Goal: Task Accomplishment & Management: Complete application form

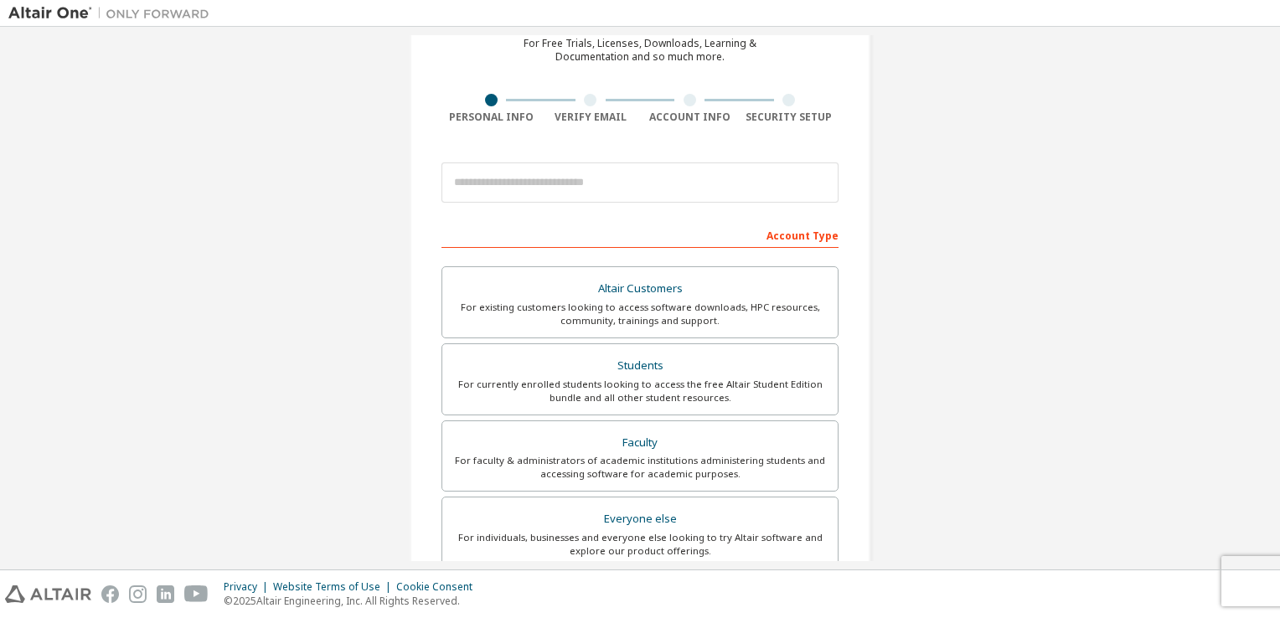
scroll to position [84, 0]
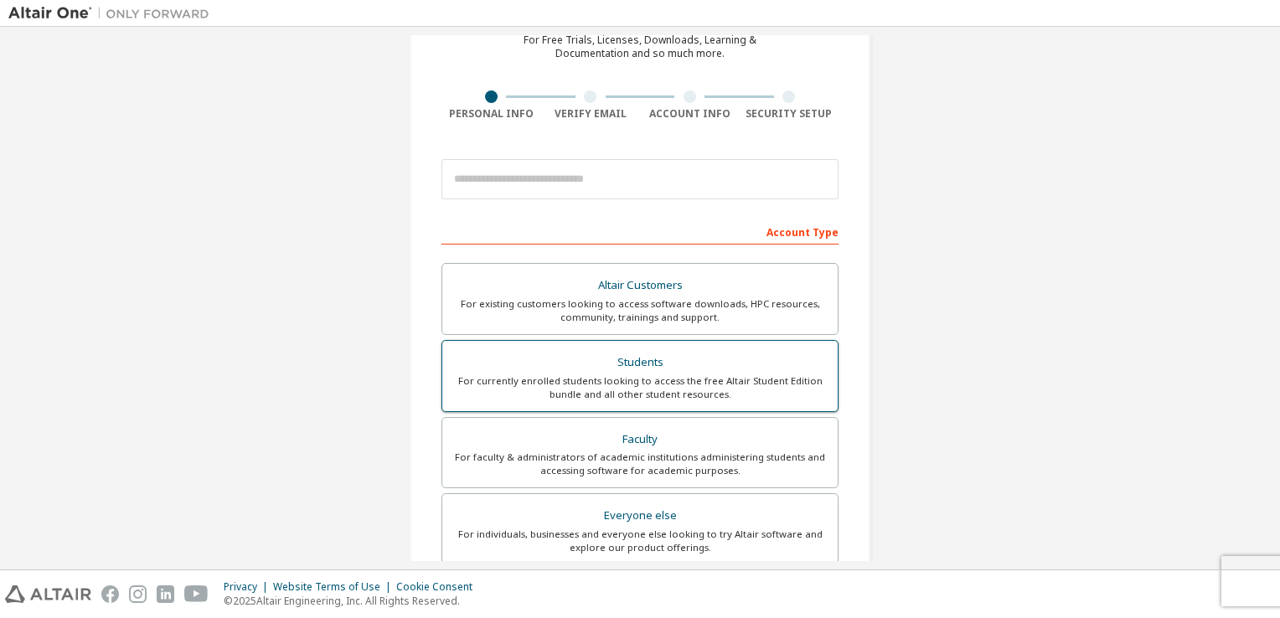
click at [614, 384] on div "For currently enrolled students looking to access the free Altair Student Editi…" at bounding box center [639, 387] width 375 height 27
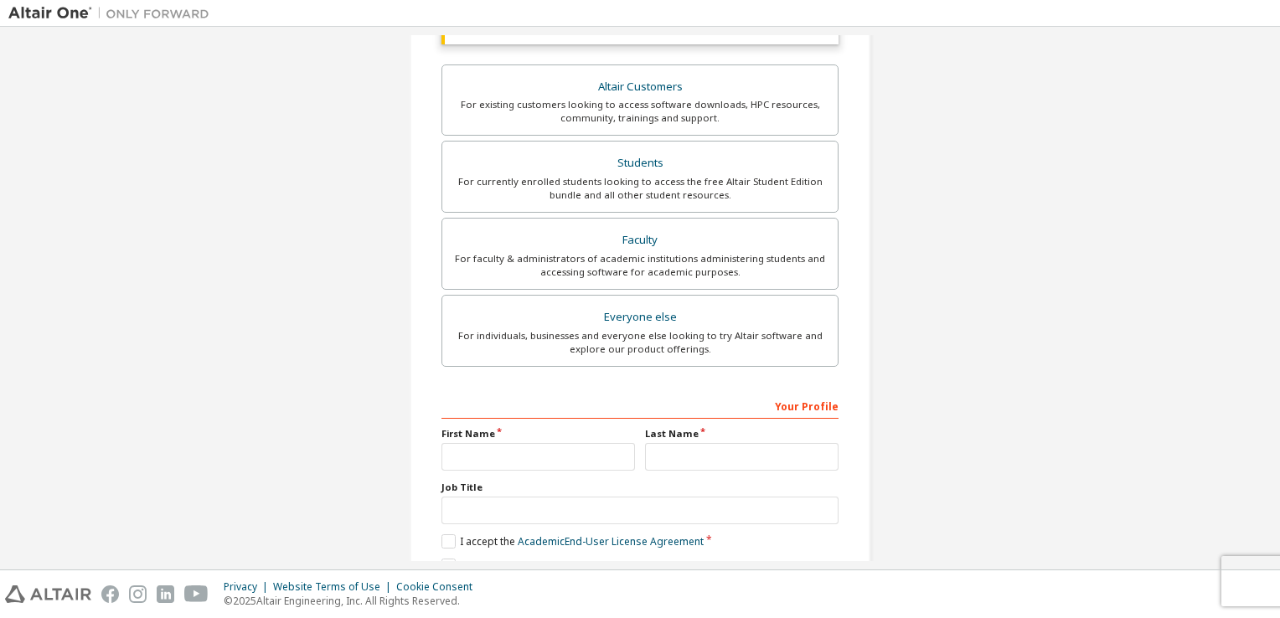
scroll to position [335, 0]
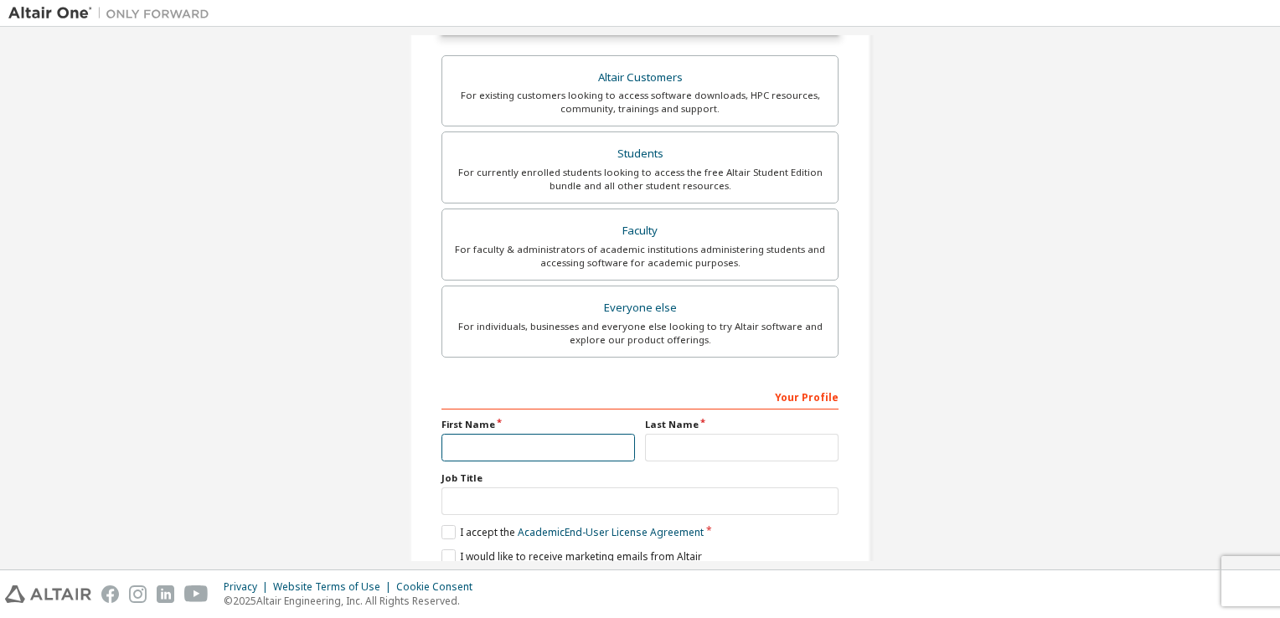
click at [454, 448] on input "text" at bounding box center [537, 448] width 193 height 28
type input "****"
click at [683, 449] on input "text" at bounding box center [741, 448] width 193 height 28
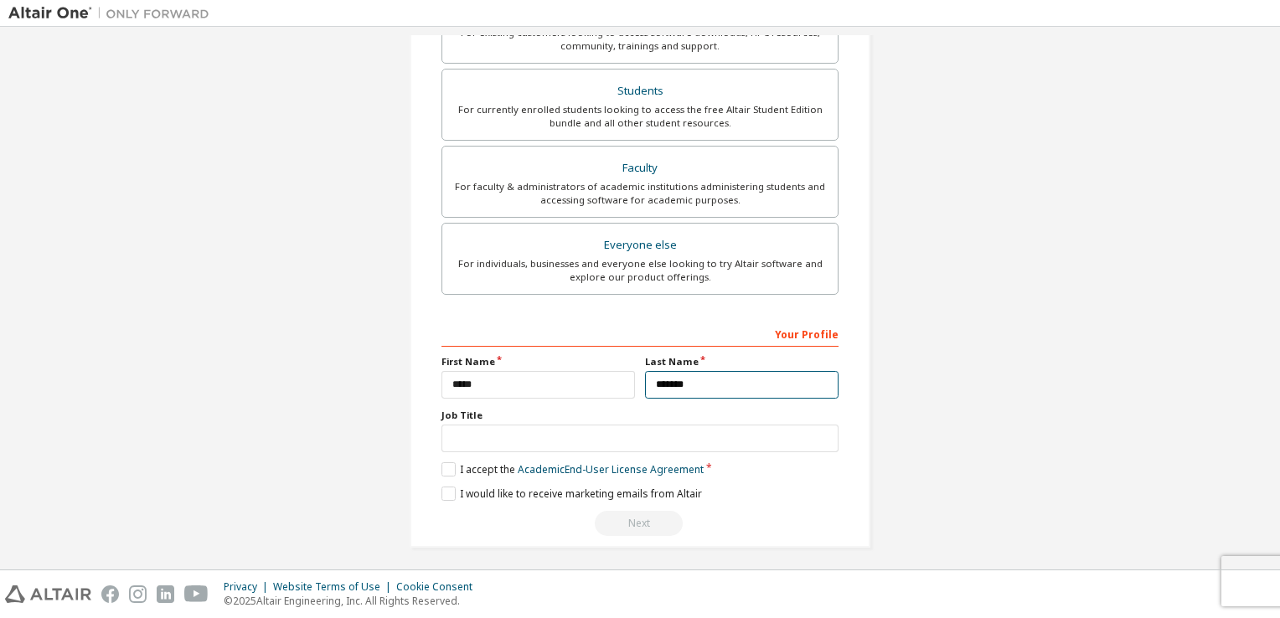
scroll to position [400, 0]
type input "*******"
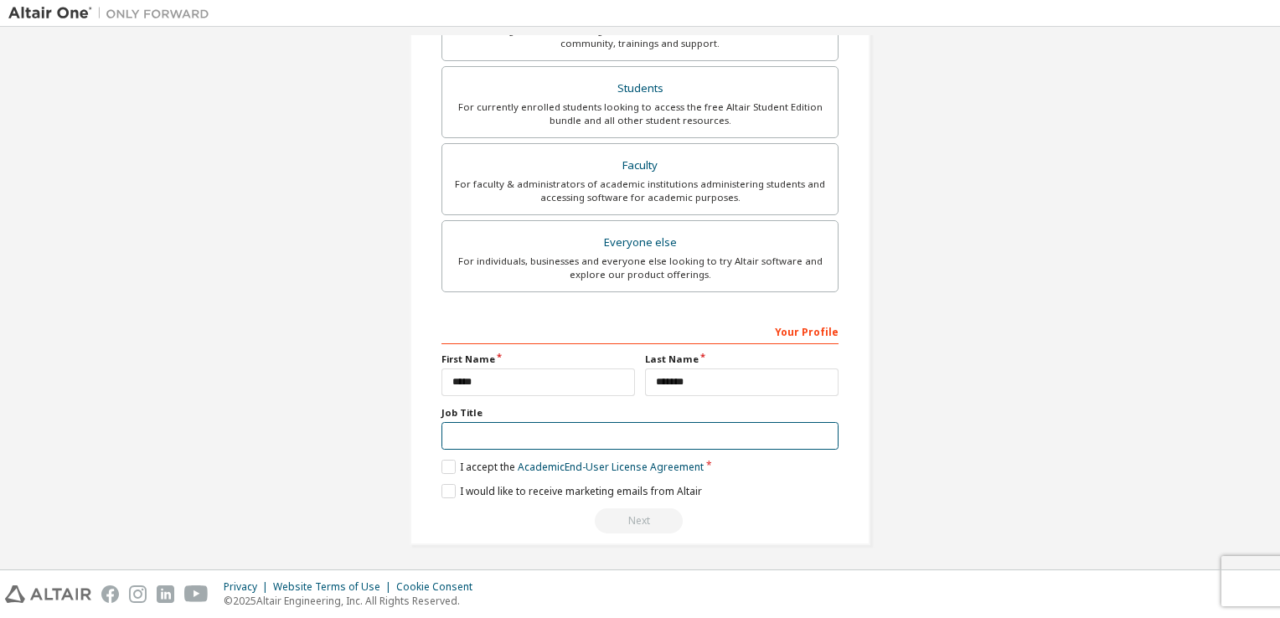
click at [459, 441] on input "text" at bounding box center [639, 436] width 397 height 28
click at [446, 464] on label "I accept the Academic End-User License Agreement" at bounding box center [572, 467] width 262 height 14
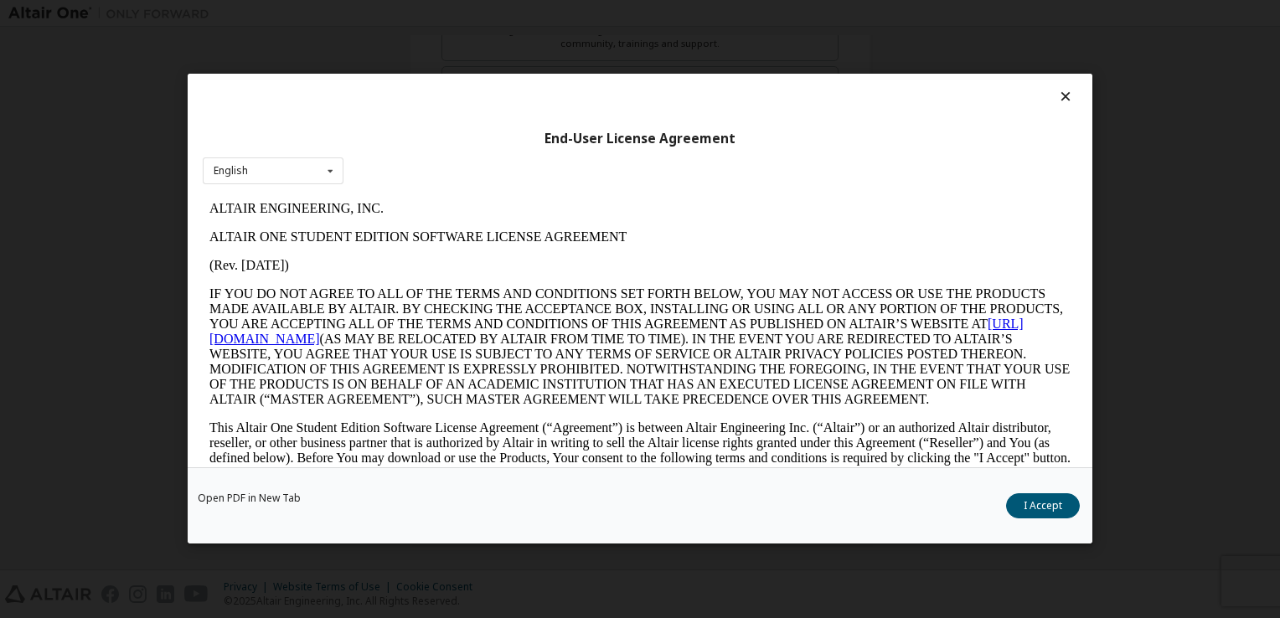
scroll to position [0, 0]
click at [1064, 104] on icon at bounding box center [1066, 96] width 18 height 15
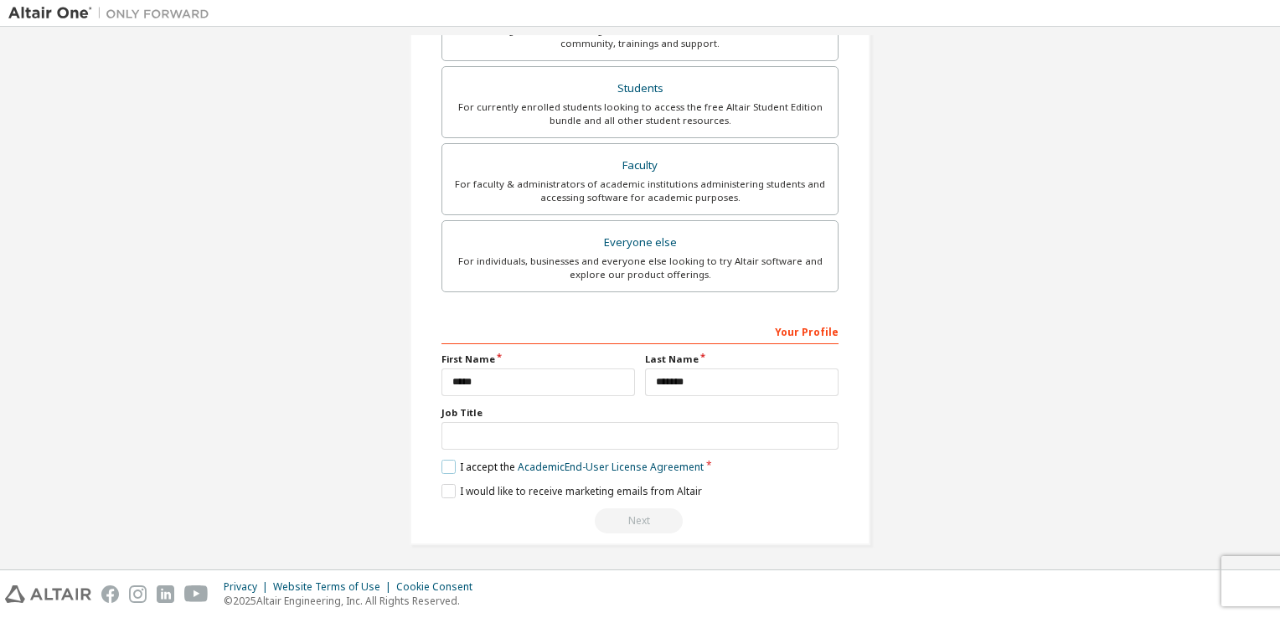
click at [441, 465] on label "I accept the Academic End-User License Agreement" at bounding box center [572, 467] width 262 height 14
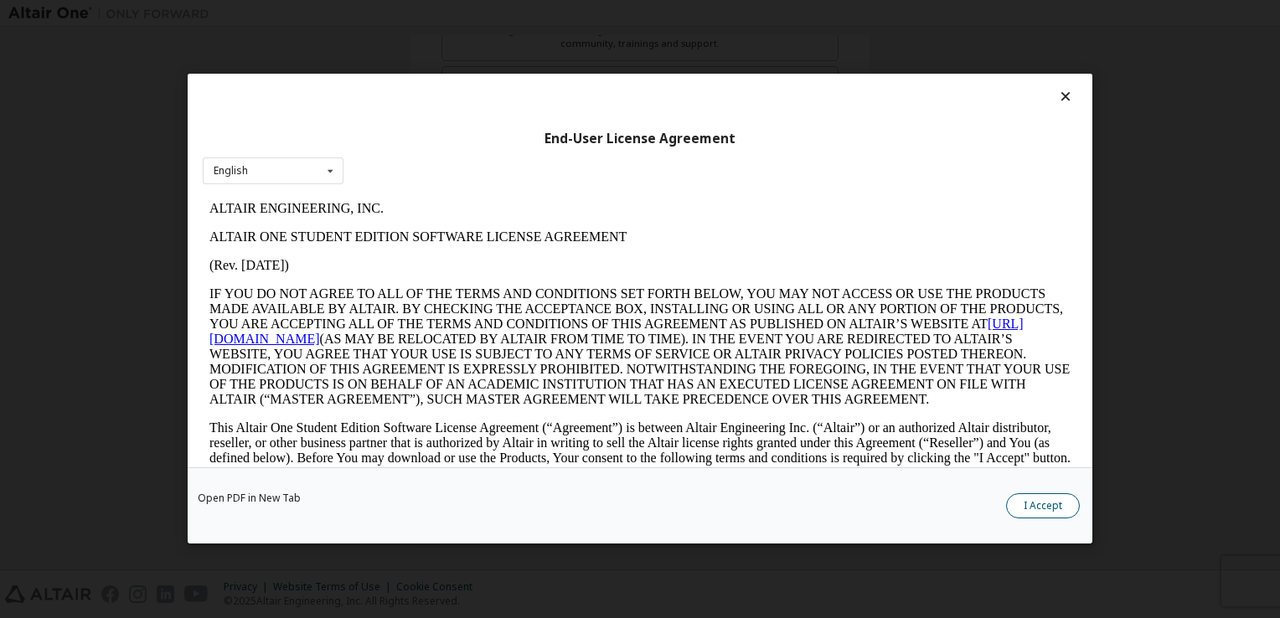
click at [1028, 511] on button "I Accept" at bounding box center [1043, 506] width 74 height 25
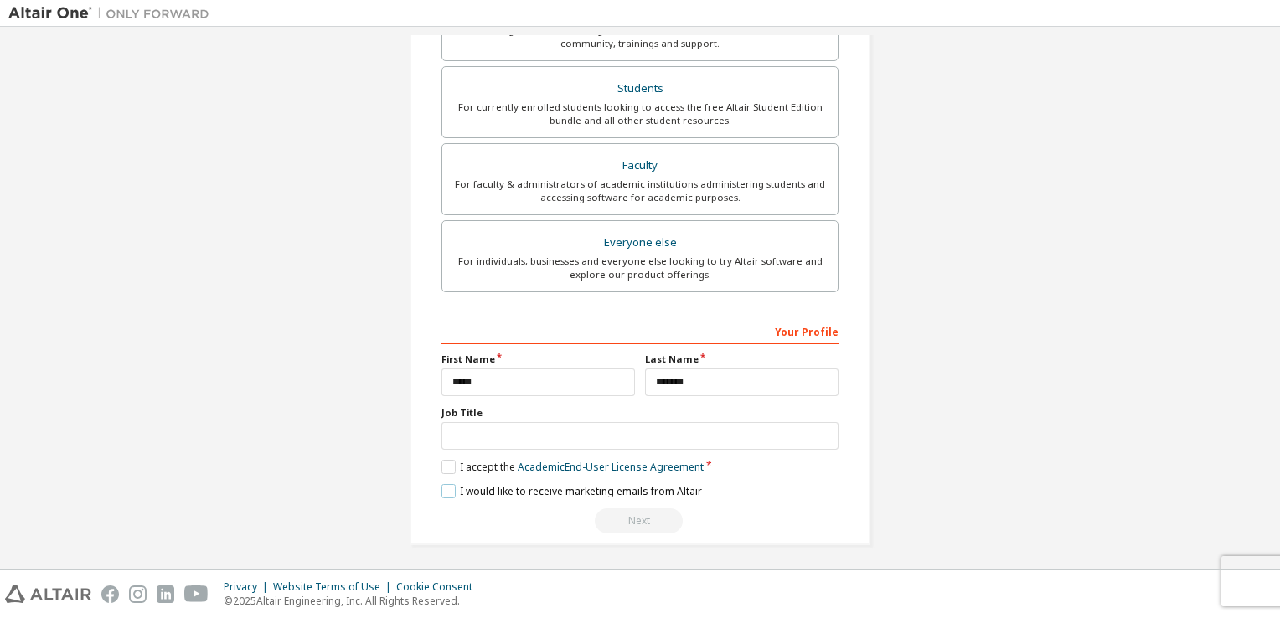
click at [441, 491] on label "I would like to receive marketing emails from Altair" at bounding box center [571, 491] width 260 height 14
click at [443, 436] on input "text" at bounding box center [639, 436] width 397 height 28
type input "*******"
click at [1040, 485] on div "Create an Altair One Account For Free Trials, Licenses, Downloads, Learning & D…" at bounding box center [639, 100] width 1263 height 930
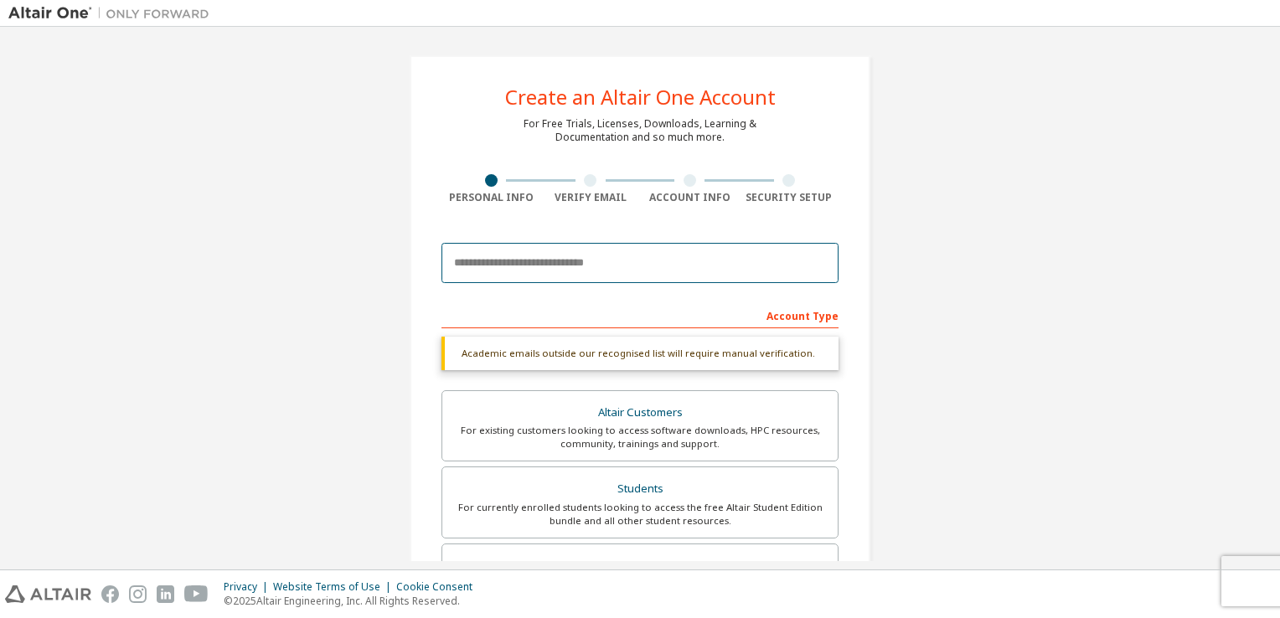
click at [649, 267] on input "email" at bounding box center [639, 263] width 397 height 40
type input "**********"
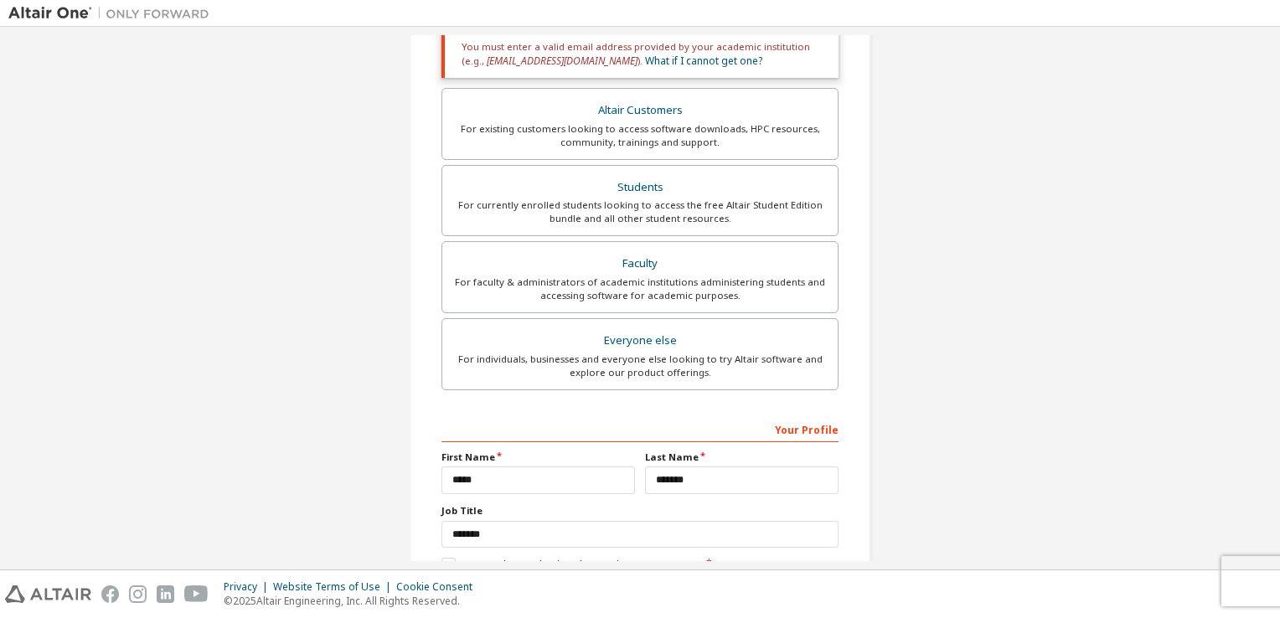
scroll to position [415, 0]
